Goal: Task Accomplishment & Management: Manage account settings

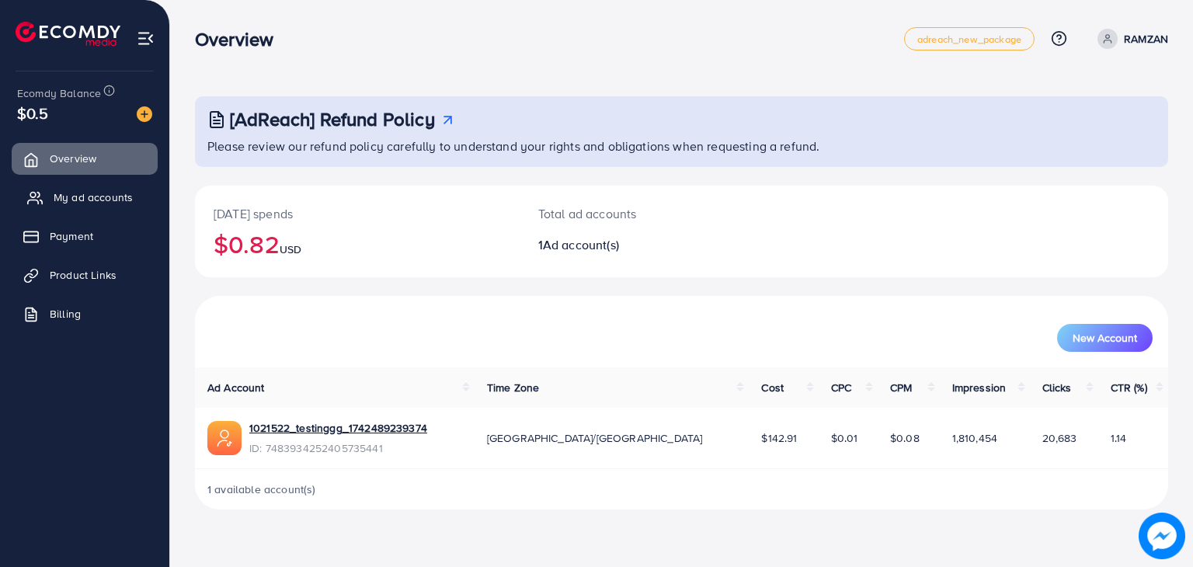
click at [100, 197] on span "My ad accounts" at bounding box center [93, 198] width 79 height 16
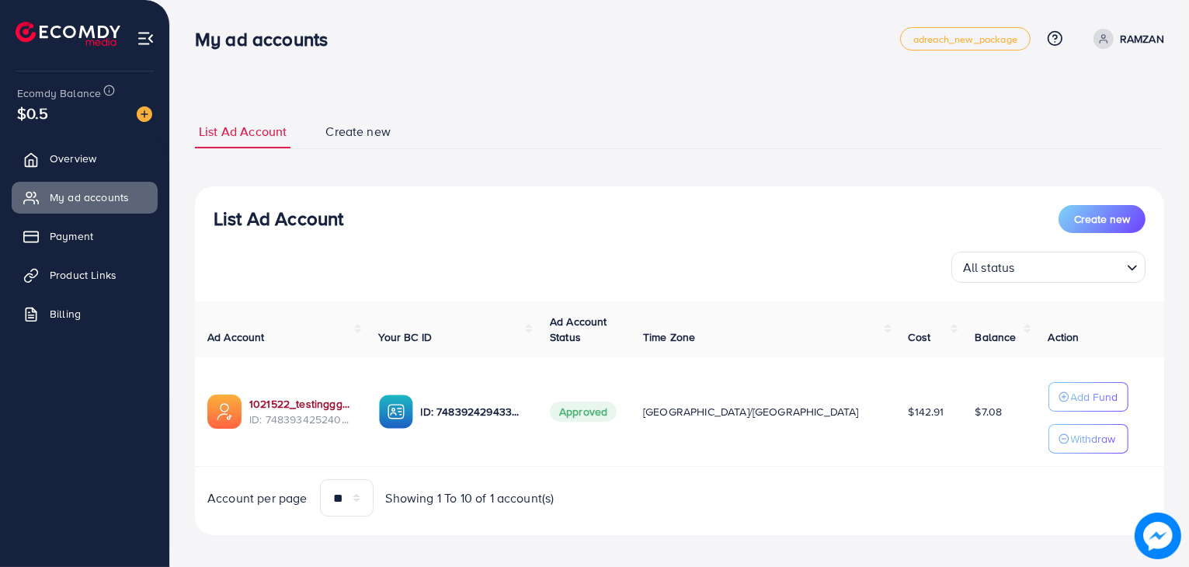
click at [353, 402] on link "1021522_testinggg_1742489239374" at bounding box center [301, 404] width 105 height 16
click at [318, 402] on link "1021522_testinggg_1742489239374" at bounding box center [301, 404] width 105 height 16
